Goal: Task Accomplishment & Management: Complete application form

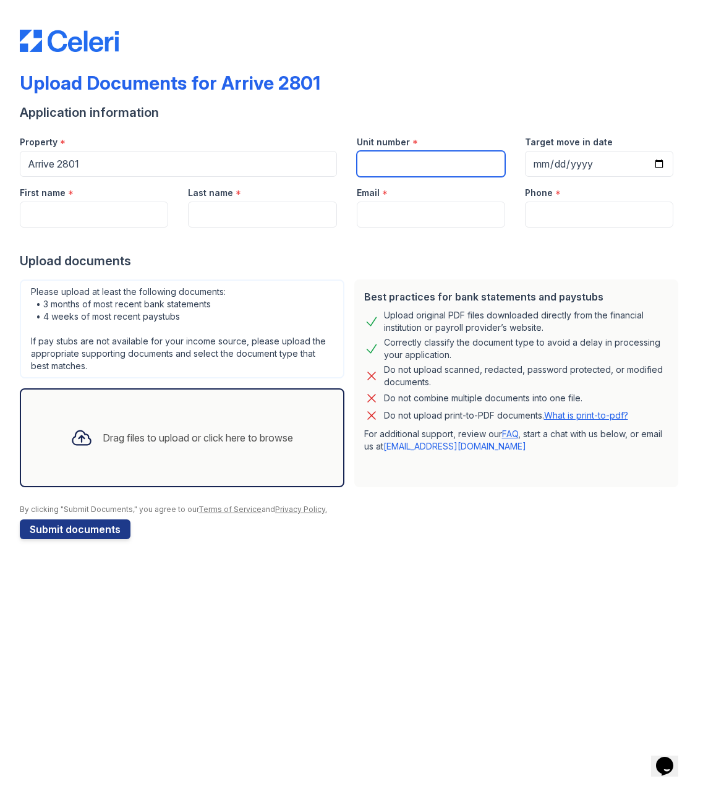
click at [383, 168] on input "Unit number" at bounding box center [431, 164] width 148 height 26
click at [93, 411] on div "Drag files to upload or click here to browse" at bounding box center [182, 437] width 325 height 99
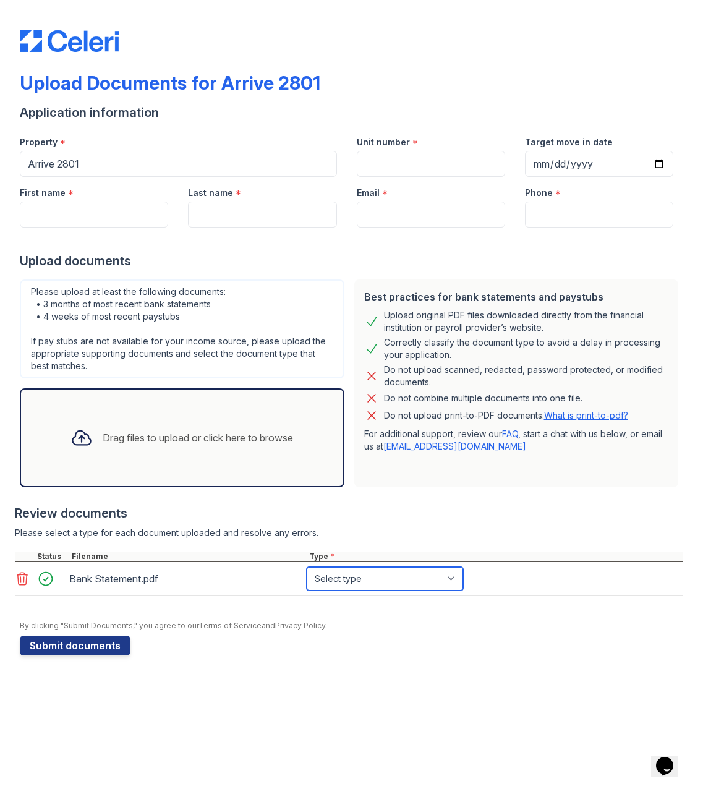
click at [398, 584] on select "Select type Paystub Bank Statement Offer Letter Tax Documents Benefit Award Let…" at bounding box center [385, 578] width 156 height 23
select select "bank_statement"
click at [307, 567] on select "Select type Paystub Bank Statement Offer Letter Tax Documents Benefit Award Let…" at bounding box center [385, 578] width 156 height 23
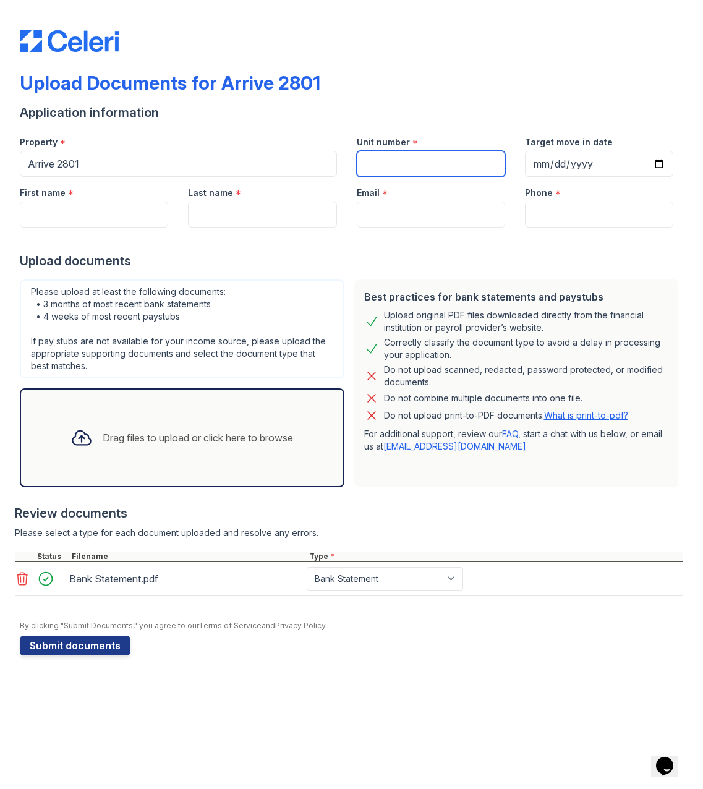
click at [373, 164] on input "Unit number" at bounding box center [431, 164] width 148 height 26
type input "1111"
click at [58, 207] on input "First name" at bounding box center [94, 215] width 148 height 26
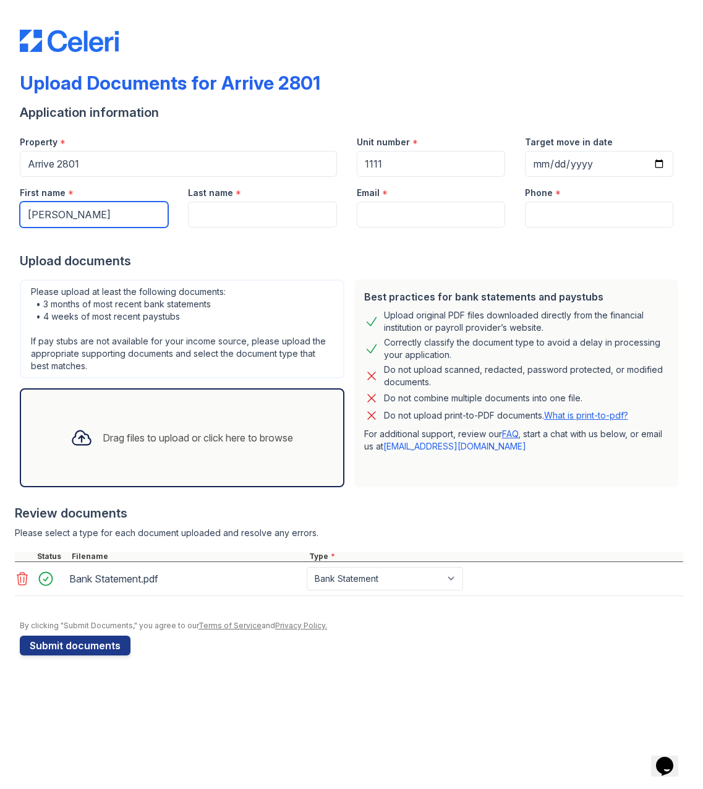
type input "[PERSON_NAME]"
click at [278, 211] on input "Last name" at bounding box center [262, 215] width 148 height 26
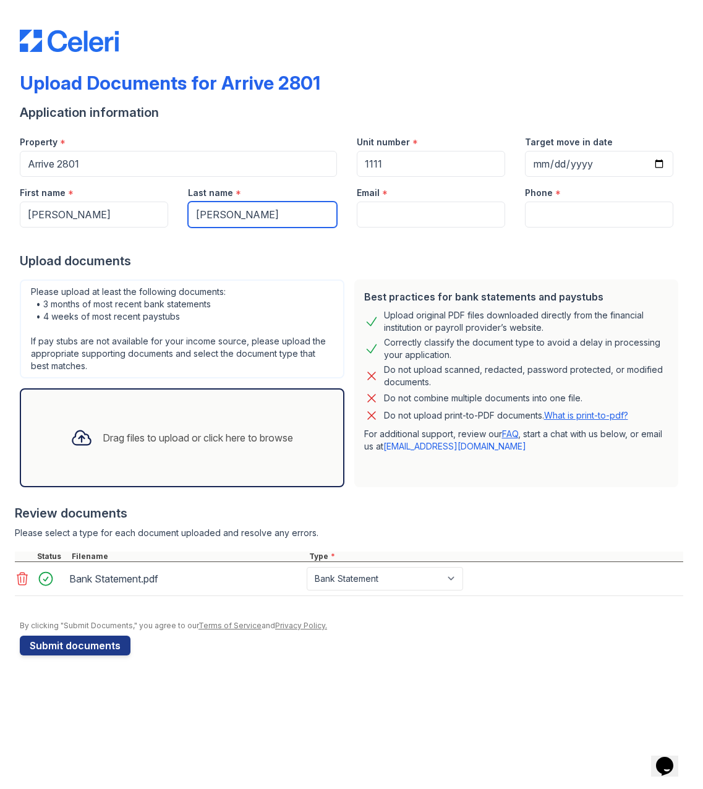
drag, startPoint x: 169, startPoint y: 218, endPoint x: 0, endPoint y: 199, distance: 170.5
click at [71, 218] on div "First name * [PERSON_NAME] Last name * [PERSON_NAME] Email * Phone *" at bounding box center [346, 202] width 673 height 51
type input "[PERSON_NAME]"
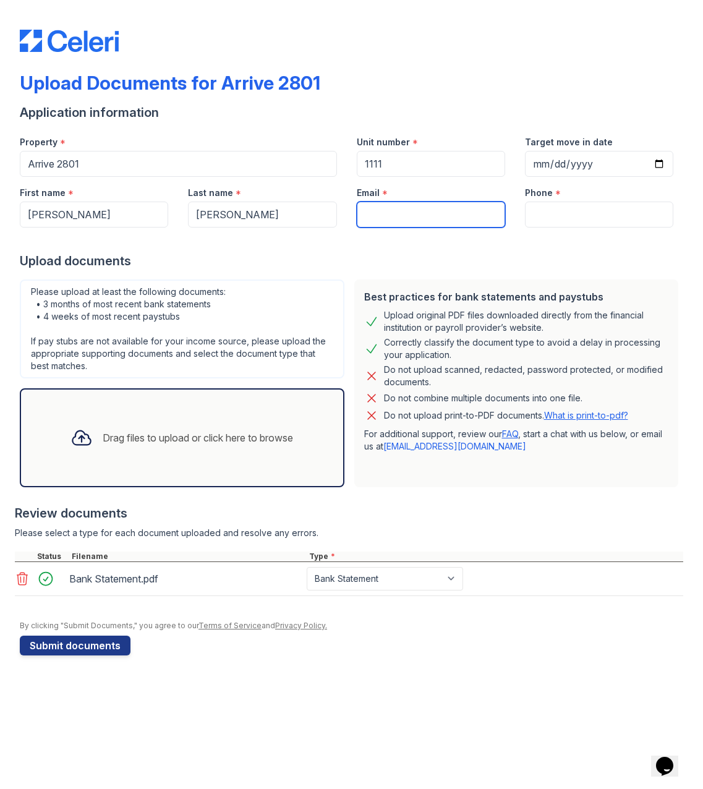
click at [399, 214] on input "Email" at bounding box center [431, 215] width 148 height 26
type input "[EMAIL_ADDRESS][DOMAIN_NAME]"
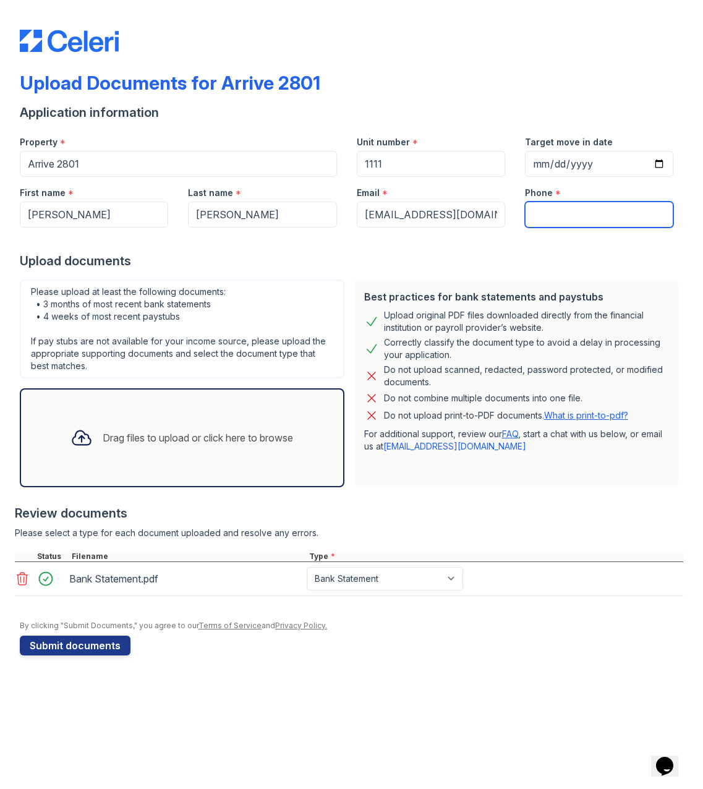
click at [584, 207] on input "Phone" at bounding box center [599, 215] width 148 height 26
type input "8622207481"
click at [451, 243] on div at bounding box center [351, 240] width 663 height 25
click at [83, 642] on button "Submit documents" at bounding box center [75, 646] width 111 height 20
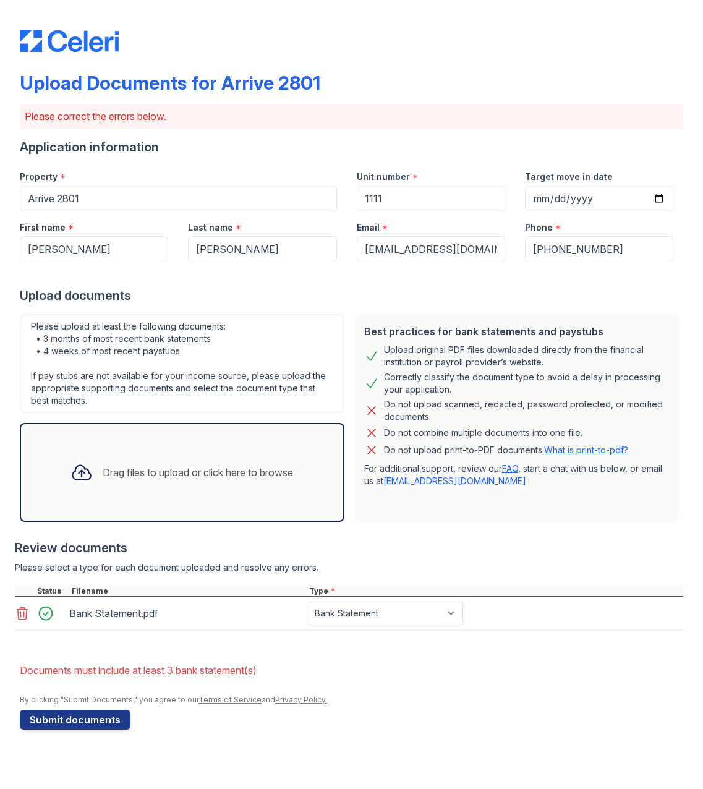
click at [194, 743] on div "Upload Documents for Arrive 2801 Please correct the errors below. Application i…" at bounding box center [351, 377] width 663 height 754
click at [62, 725] on button "Submit documents" at bounding box center [75, 720] width 111 height 20
click at [358, 609] on select "Paystub Bank Statement Offer Letter Tax Documents Benefit Award Letter Investme…" at bounding box center [385, 613] width 156 height 23
select select "other"
click at [307, 602] on select "Paystub Bank Statement Offer Letter Tax Documents Benefit Award Letter Investme…" at bounding box center [385, 613] width 156 height 23
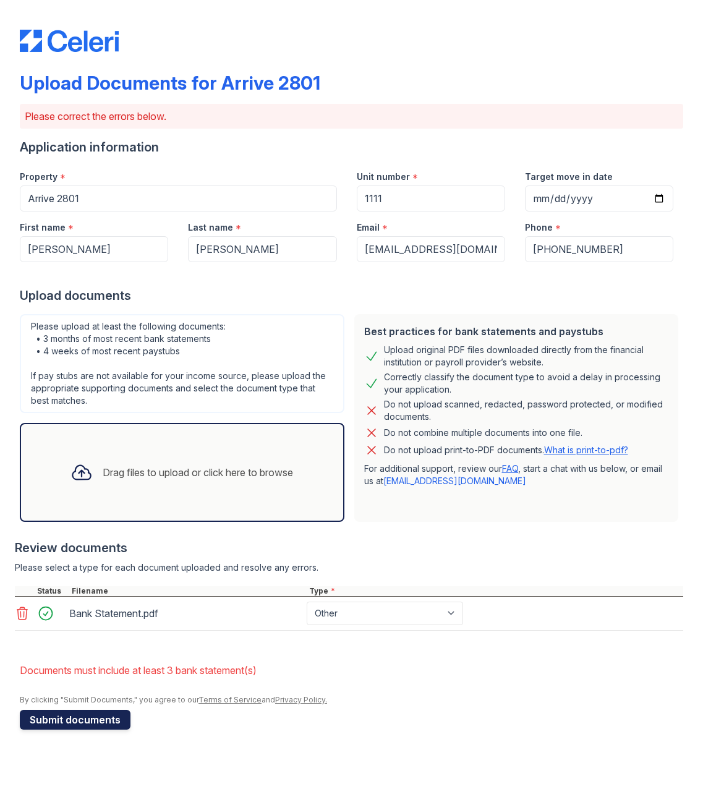
click at [59, 721] on button "Submit documents" at bounding box center [75, 720] width 111 height 20
click at [335, 619] on select "Paystub Bank Statement Offer Letter Tax Documents Benefit Award Letter Investme…" at bounding box center [385, 613] width 156 height 23
select select "bank_statement"
click at [307, 602] on select "Paystub Bank Statement Offer Letter Tax Documents Benefit Award Letter Investme…" at bounding box center [385, 613] width 156 height 23
click at [137, 479] on div "Drag files to upload or click here to browse" at bounding box center [198, 472] width 190 height 15
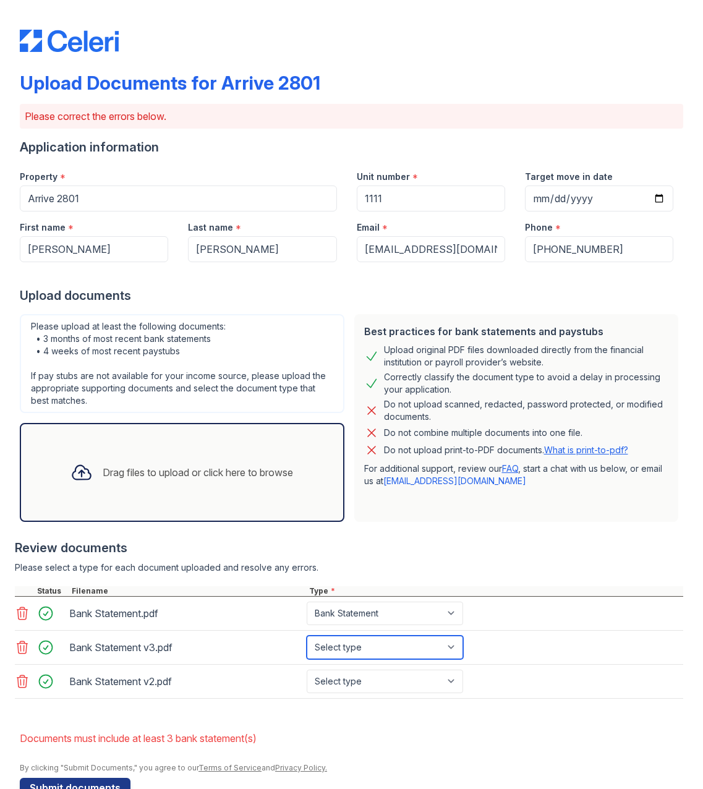
click at [383, 642] on select "Select type Paystub Bank Statement Offer Letter Tax Documents Benefit Award Let…" at bounding box center [385, 647] width 156 height 23
select select "bank_statement"
click at [307, 636] on select "Select type Paystub Bank Statement Offer Letter Tax Documents Benefit Award Let…" at bounding box center [385, 647] width 156 height 23
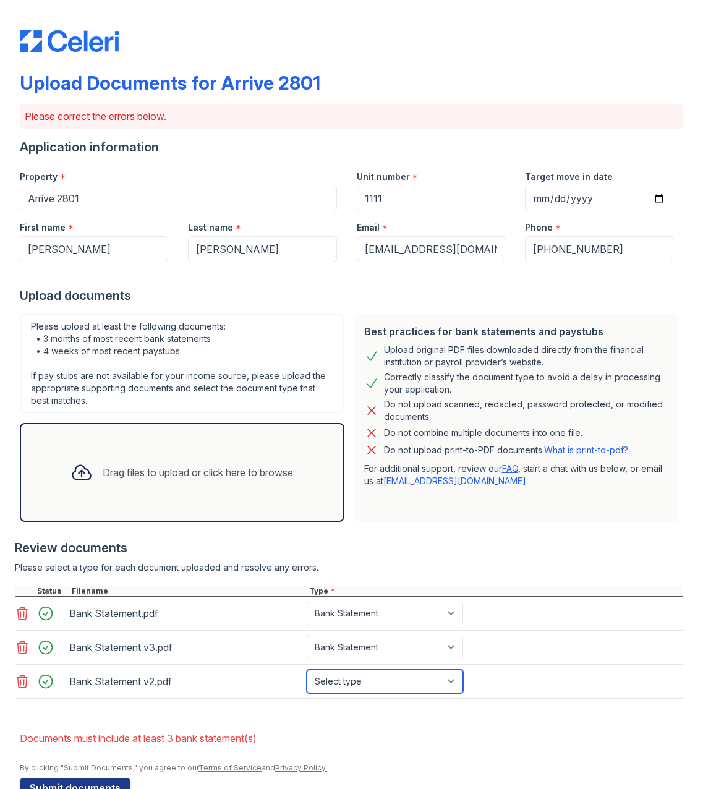
click at [353, 686] on select "Select type Paystub Bank Statement Offer Letter Tax Documents Benefit Award Let…" at bounding box center [385, 681] width 156 height 23
select select "bank_statement"
click at [307, 670] on select "Select type Paystub Bank Statement Offer Letter Tax Documents Benefit Award Let…" at bounding box center [385, 681] width 156 height 23
click at [74, 785] on button "Submit documents" at bounding box center [75, 788] width 111 height 20
